Goal: Check status: Check status

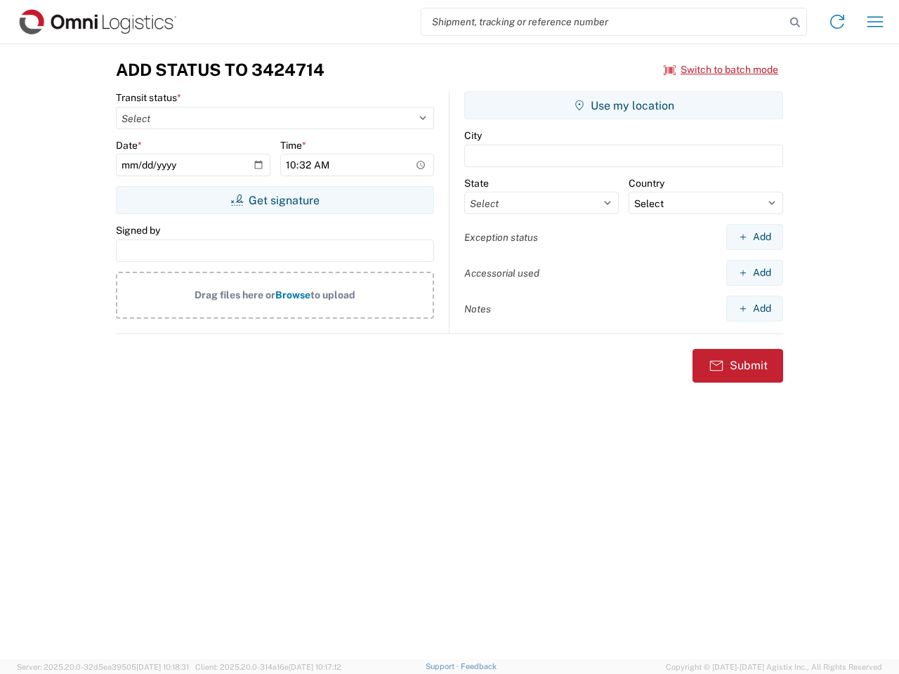
click at [603, 22] on input "search" at bounding box center [604, 21] width 364 height 27
click at [795, 22] on icon at bounding box center [795, 23] width 20 height 20
click at [837, 22] on icon at bounding box center [837, 22] width 22 height 22
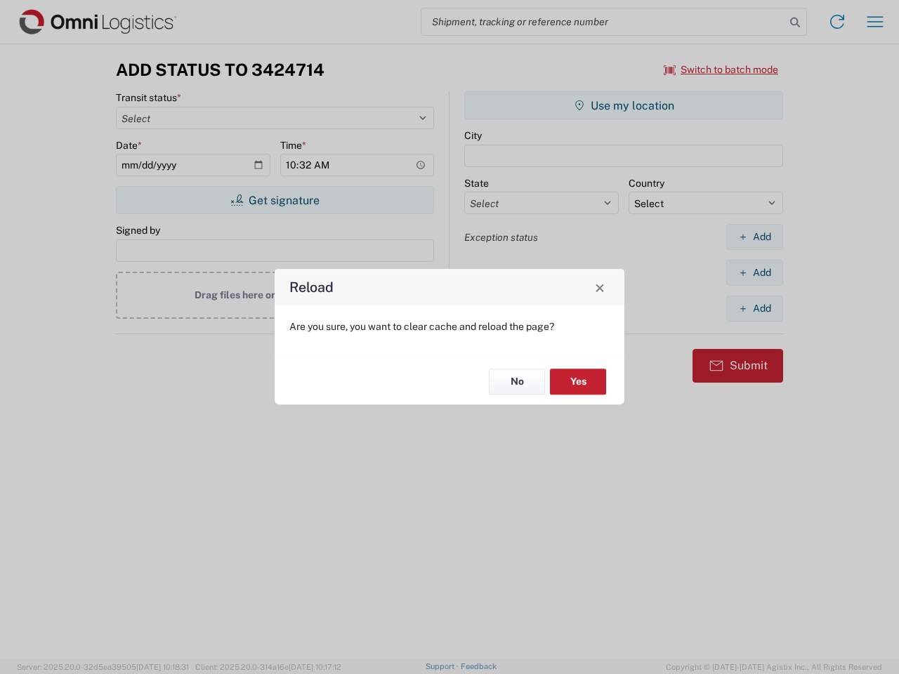
click at [875, 22] on div "Reload Are you sure, you want to clear cache and reload the page? No Yes" at bounding box center [449, 337] width 899 height 674
click at [721, 70] on div "Reload Are you sure, you want to clear cache and reload the page? No Yes" at bounding box center [449, 337] width 899 height 674
click at [275, 200] on div "Reload Are you sure, you want to clear cache and reload the page? No Yes" at bounding box center [449, 337] width 899 height 674
click at [624, 105] on div "Reload Are you sure, you want to clear cache and reload the page? No Yes" at bounding box center [449, 337] width 899 height 674
click at [754, 237] on div "Reload Are you sure, you want to clear cache and reload the page? No Yes" at bounding box center [449, 337] width 899 height 674
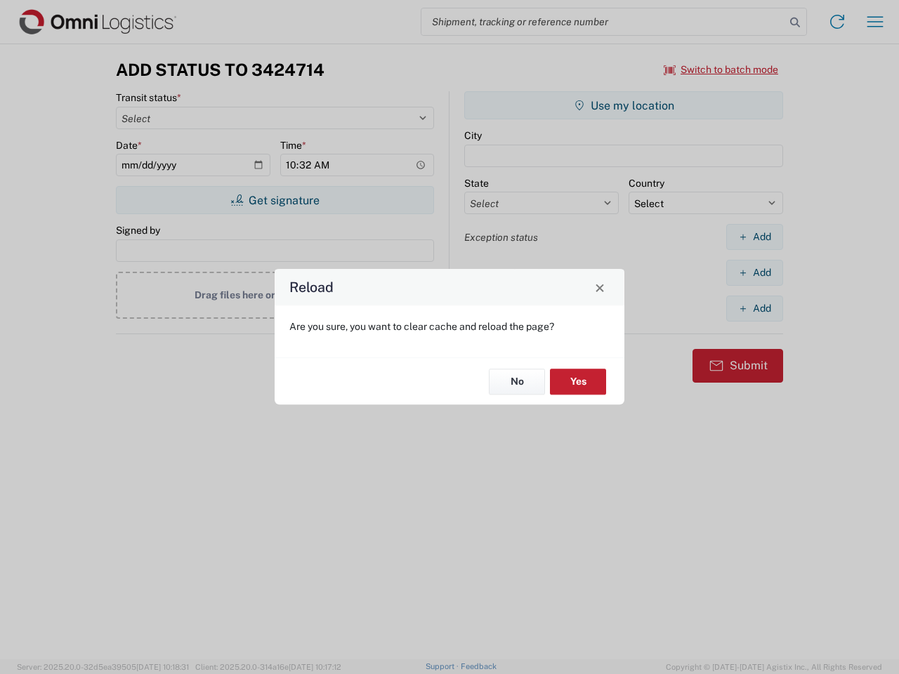
click at [754, 273] on div "Reload Are you sure, you want to clear cache and reload the page? No Yes" at bounding box center [449, 337] width 899 height 674
click at [754, 308] on div "Reload Are you sure, you want to clear cache and reload the page? No Yes" at bounding box center [449, 337] width 899 height 674
